Goal: Navigation & Orientation: Find specific page/section

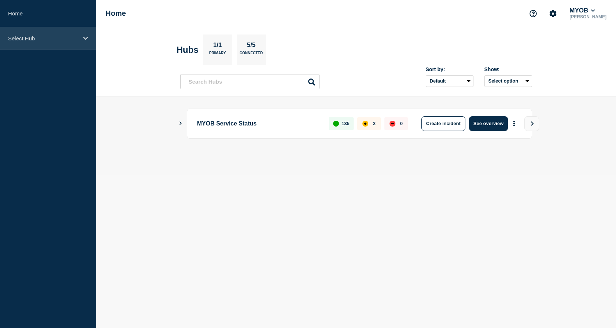
click at [36, 45] on div "Select Hub" at bounding box center [48, 38] width 96 height 22
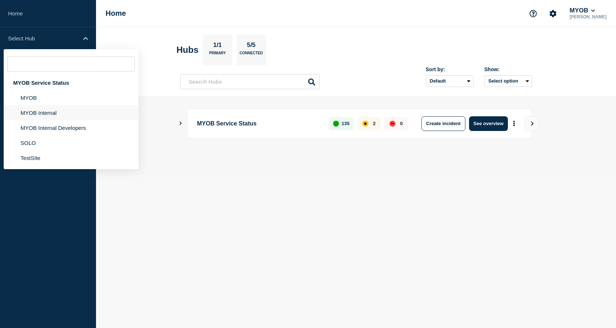
click at [49, 110] on li "MYOB Internal" at bounding box center [71, 112] width 135 height 15
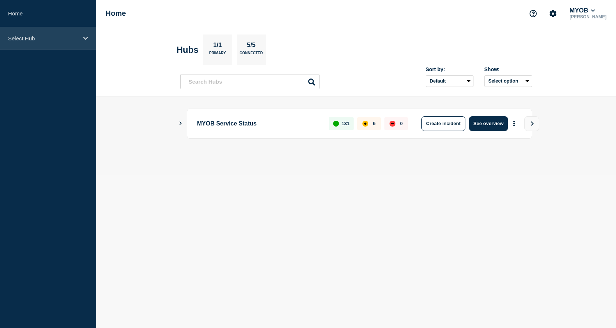
click at [83, 38] on icon at bounding box center [85, 38] width 5 height 5
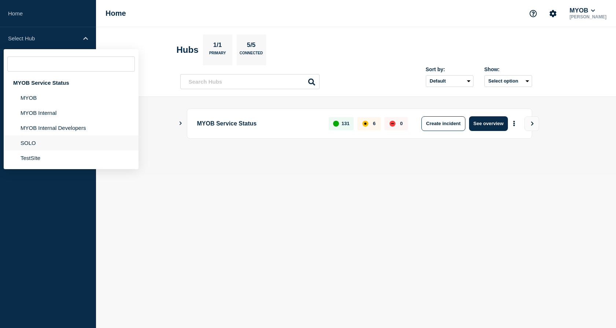
click at [46, 141] on li "SOLO" at bounding box center [71, 142] width 135 height 15
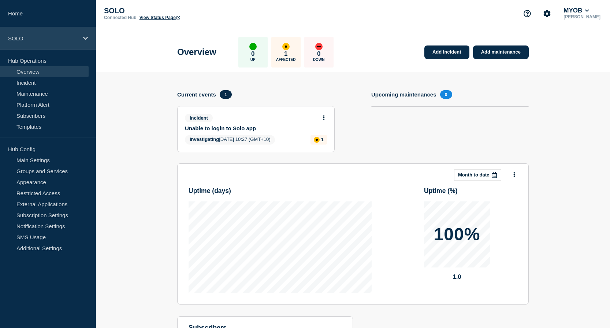
click at [86, 41] on div "SOLO" at bounding box center [48, 38] width 96 height 22
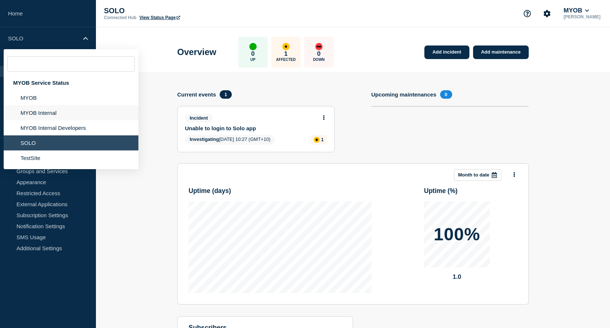
click at [73, 111] on li "MYOB Internal" at bounding box center [71, 112] width 135 height 15
